Goal: Task Accomplishment & Management: Use online tool/utility

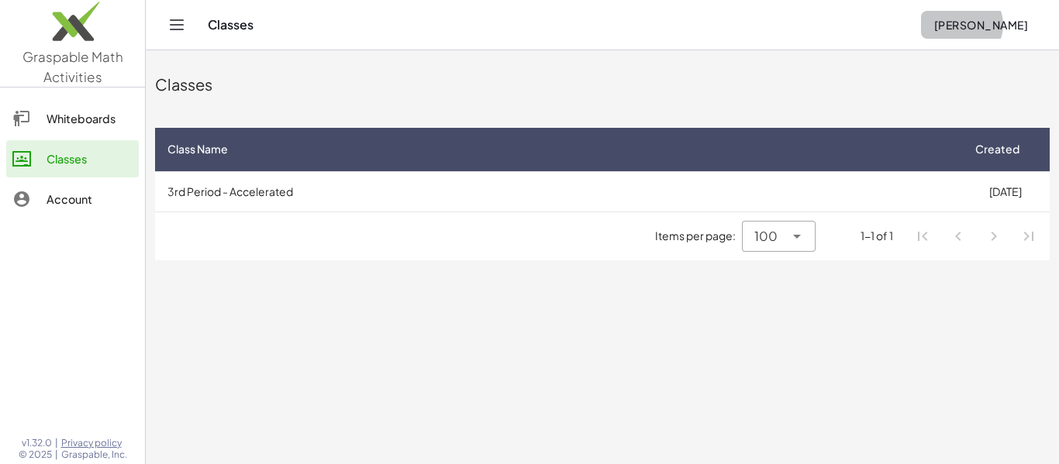
click at [1018, 22] on span "[PERSON_NAME]" at bounding box center [980, 25] width 95 height 14
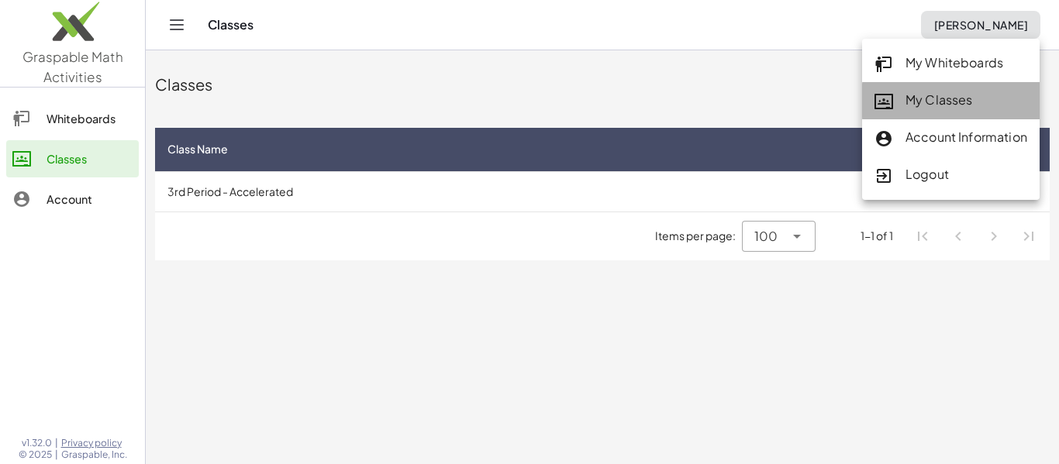
click at [955, 100] on div "My Classes" at bounding box center [950, 101] width 153 height 20
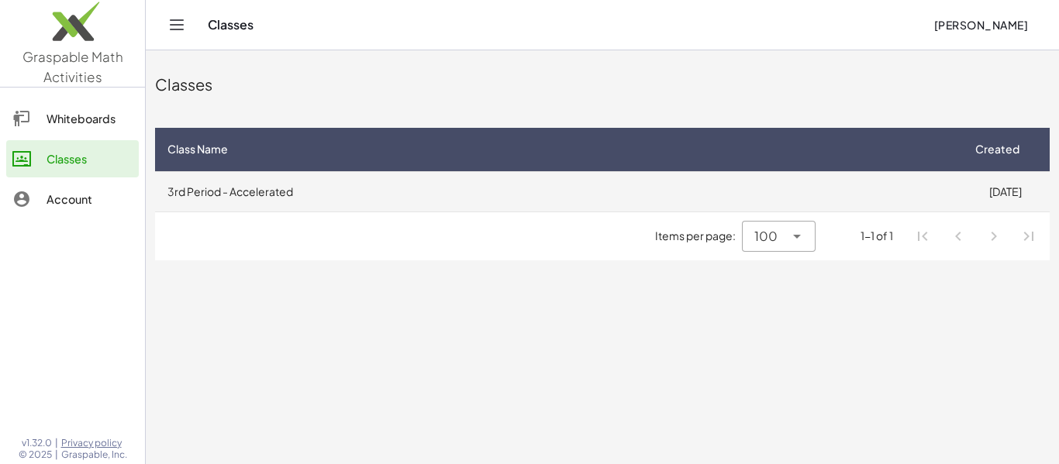
click at [222, 195] on td "3rd Period - Accelerated" at bounding box center [557, 191] width 805 height 40
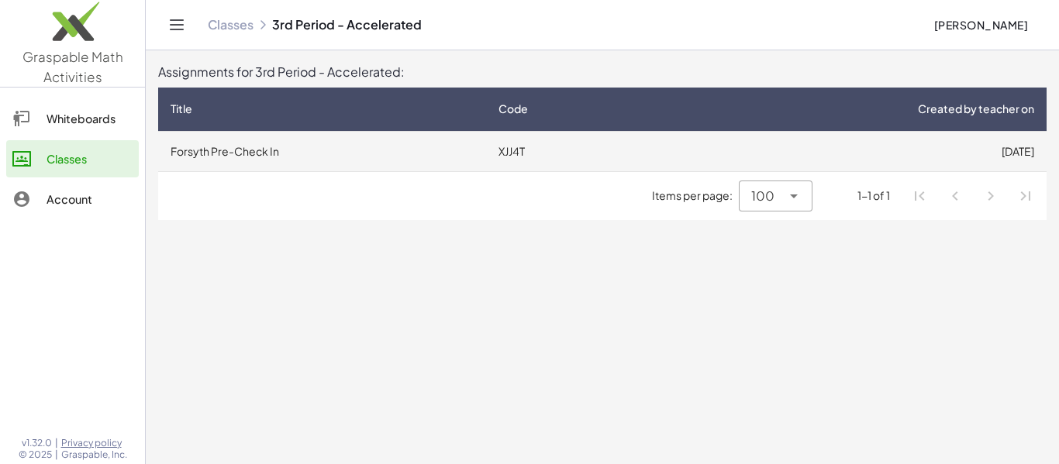
click at [218, 153] on td "Forsyth Pre-Check In" at bounding box center [322, 151] width 328 height 40
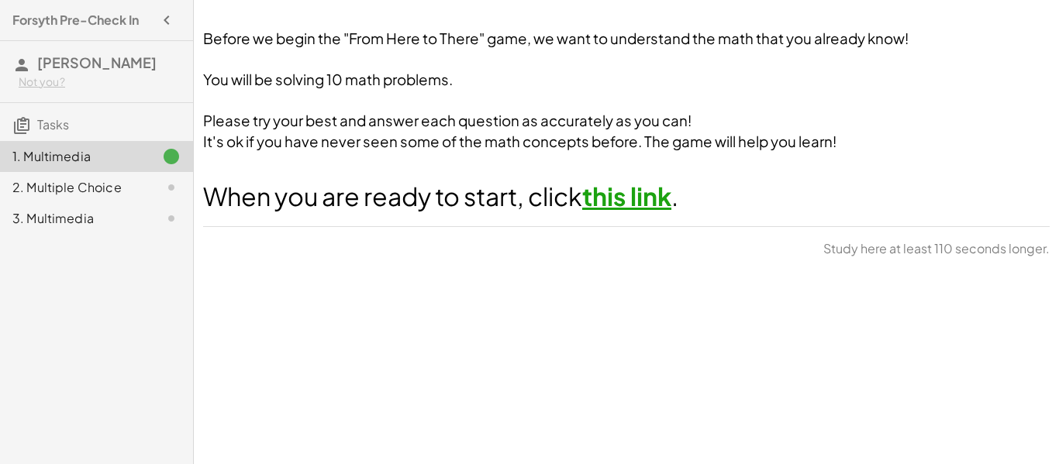
click at [604, 203] on link "this link" at bounding box center [626, 196] width 89 height 31
click at [149, 191] on div at bounding box center [158, 187] width 43 height 19
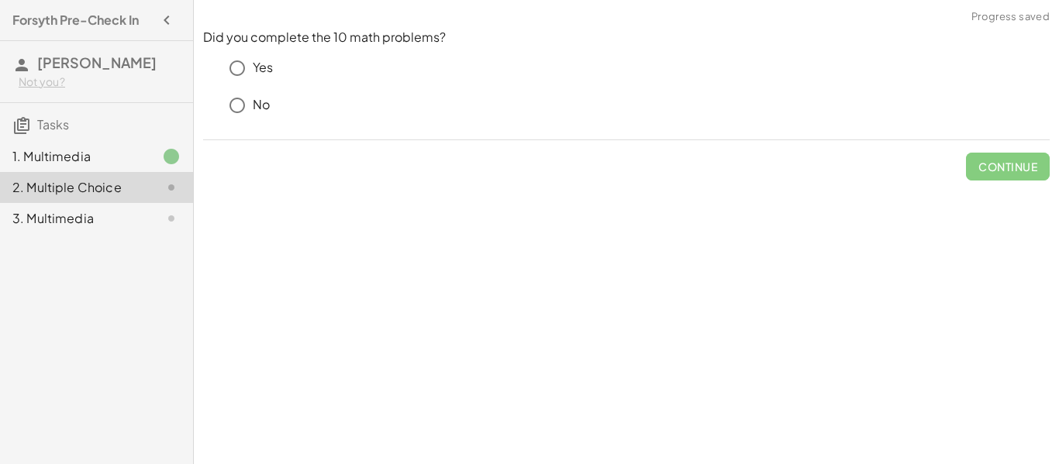
click at [153, 211] on div at bounding box center [158, 218] width 43 height 19
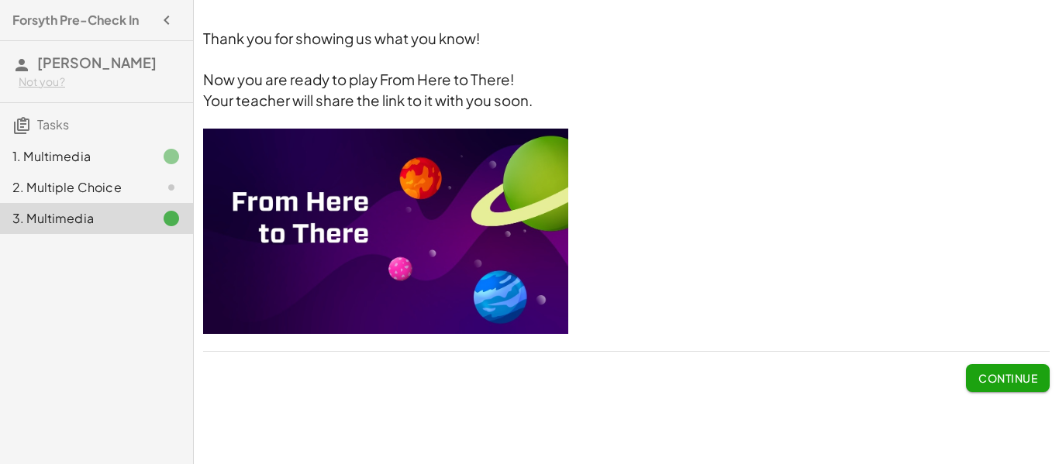
click at [144, 153] on div at bounding box center [158, 156] width 43 height 19
